Goal: Navigation & Orientation: Find specific page/section

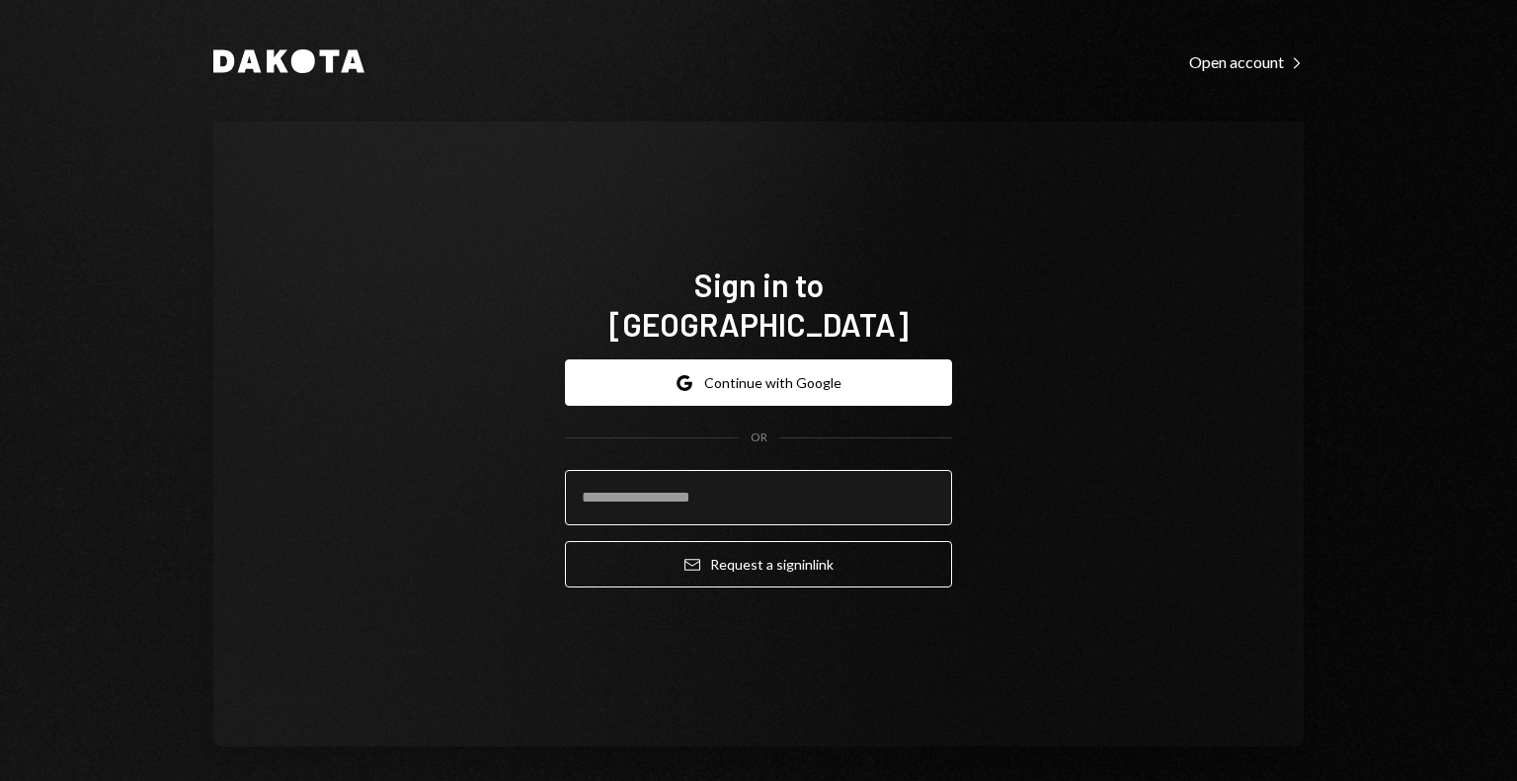
click at [703, 489] on input "email" at bounding box center [758, 497] width 387 height 55
type input "**********"
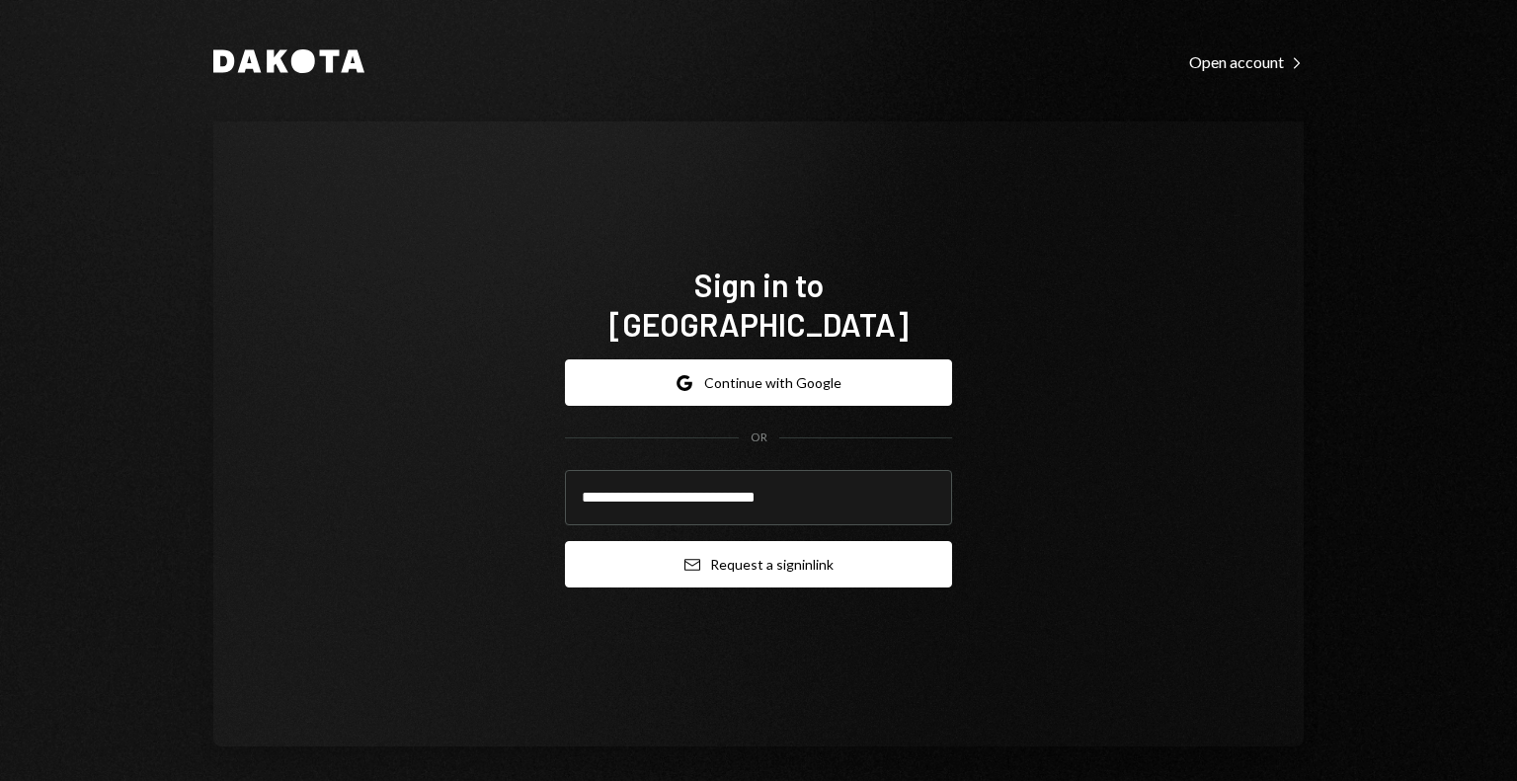
click at [731, 541] on button "Email Request a sign in link" at bounding box center [758, 564] width 387 height 46
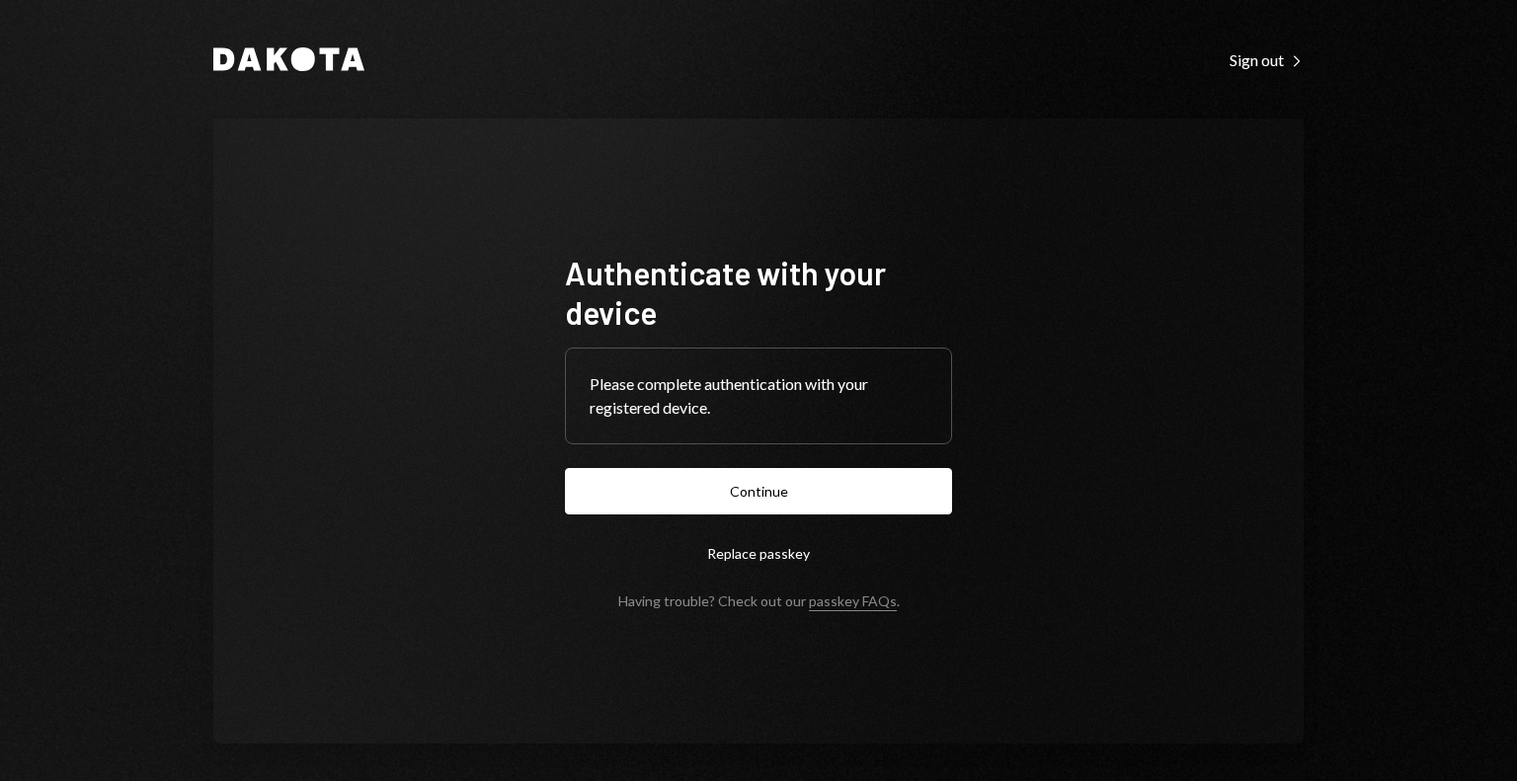
click at [565, 468] on button "Continue" at bounding box center [758, 491] width 387 height 46
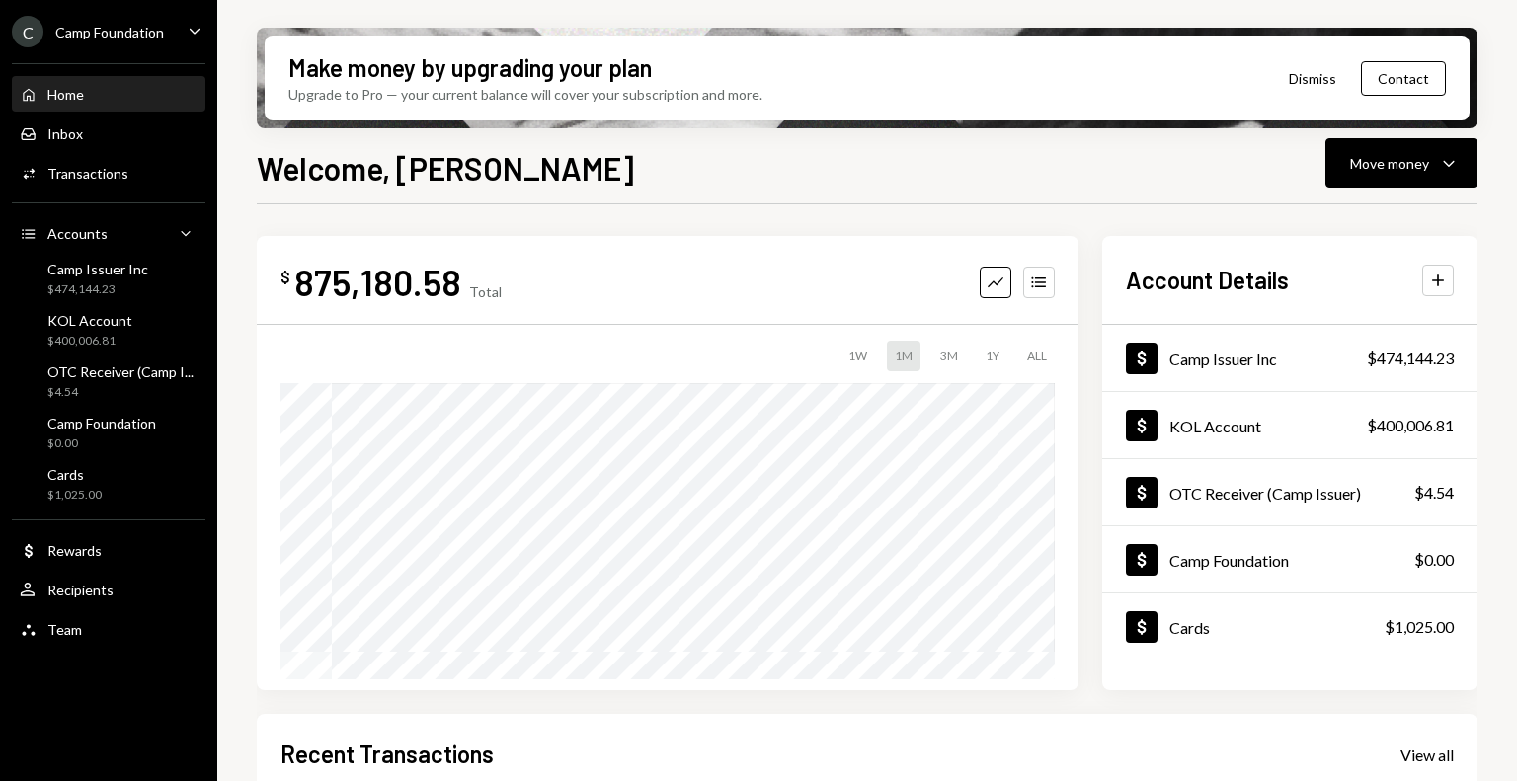
click at [78, 97] on div "Home" at bounding box center [65, 94] width 37 height 17
click at [1047, 280] on icon "Accounts" at bounding box center [1039, 283] width 20 height 20
